Goal: Task Accomplishment & Management: Manage account settings

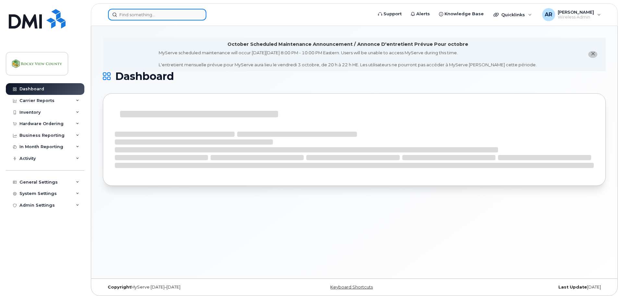
click at [133, 15] on input at bounding box center [157, 15] width 98 height 12
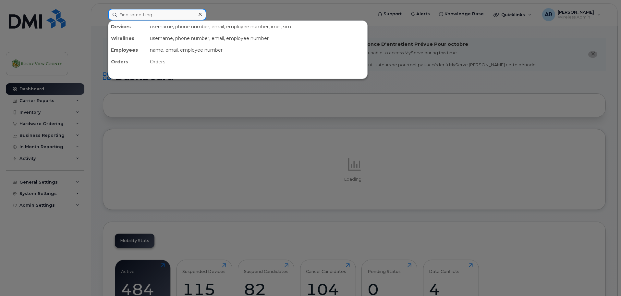
paste input "4034788090"
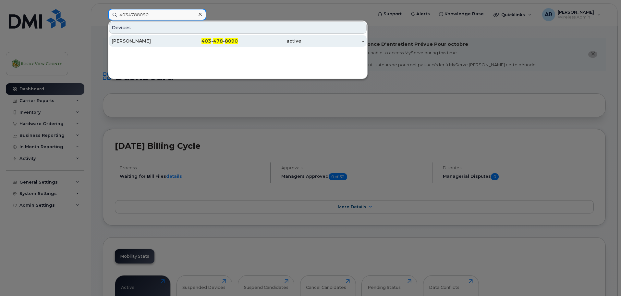
type input "4034788090"
click at [165, 42] on div "[PERSON_NAME]" at bounding box center [143, 41] width 63 height 6
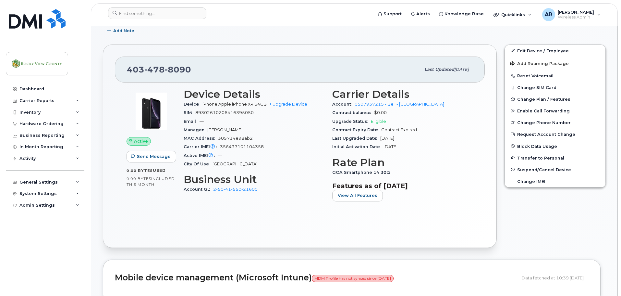
scroll to position [195, 0]
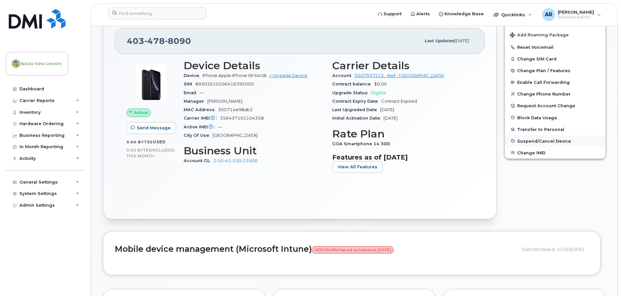
click at [549, 138] on button "Suspend/Cancel Device" at bounding box center [555, 141] width 101 height 12
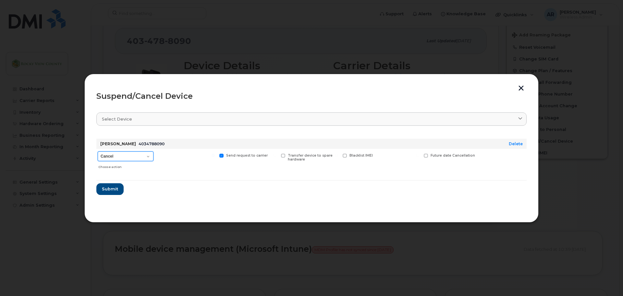
click at [133, 156] on select "Cancel Suspend - Extend Suspension Suspend - Reduced Rate Suspend - Full Rate S…" at bounding box center [126, 156] width 56 height 10
select select "[object Object]"
click at [98, 151] on select "Cancel Suspend - Extend Suspension Suspend - Reduced Rate Suspend - Full Rate S…" at bounding box center [126, 156] width 56 height 10
click at [111, 187] on span "Submit" at bounding box center [110, 189] width 16 height 6
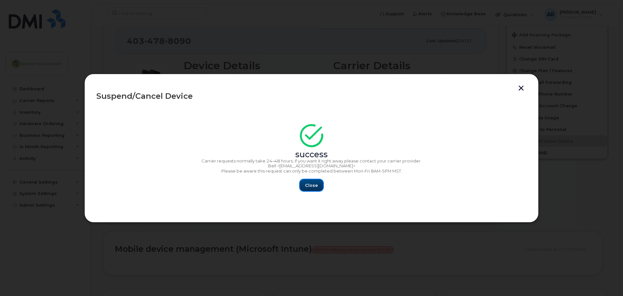
click at [306, 183] on span "Close" at bounding box center [311, 185] width 13 height 6
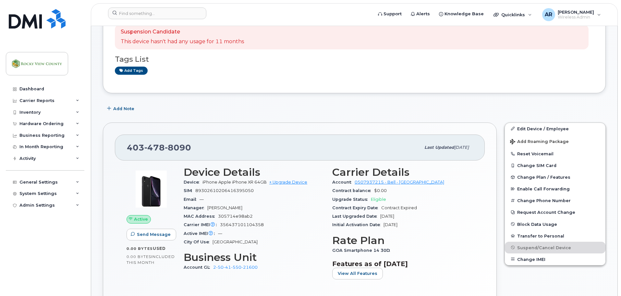
scroll to position [65, 0]
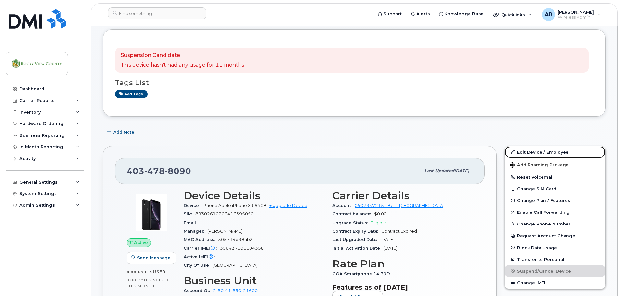
drag, startPoint x: 526, startPoint y: 150, endPoint x: 400, endPoint y: 157, distance: 126.4
click at [526, 150] on link "Edit Device / Employee" at bounding box center [555, 152] width 101 height 12
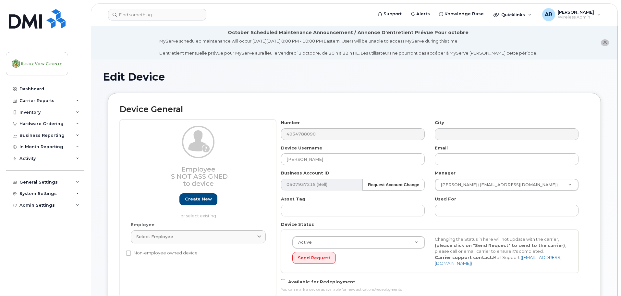
select select "29629302"
drag, startPoint x: 303, startPoint y: 159, endPoint x: 266, endPoint y: 159, distance: 37.0
click at [266, 159] on div "Employee Is not assigned to device Create new or select existing Employee Selec…" at bounding box center [354, 207] width 469 height 177
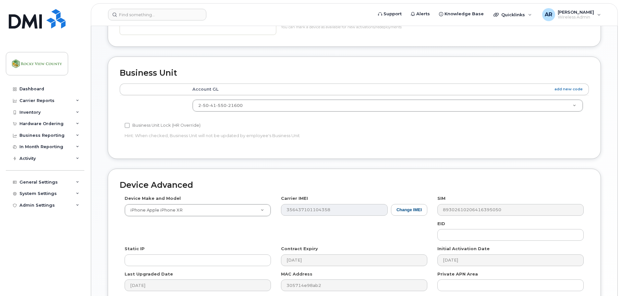
scroll to position [326, 0]
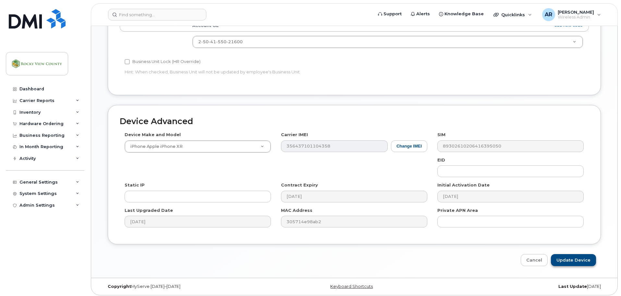
type input "Fleet Vacant"
drag, startPoint x: 585, startPoint y: 259, endPoint x: 531, endPoint y: 253, distance: 55.1
click at [585, 259] on input "Update Device" at bounding box center [573, 260] width 45 height 12
type input "Saving..."
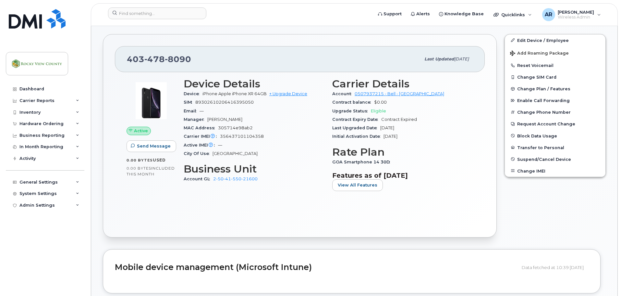
scroll to position [162, 0]
